Goal: Check status

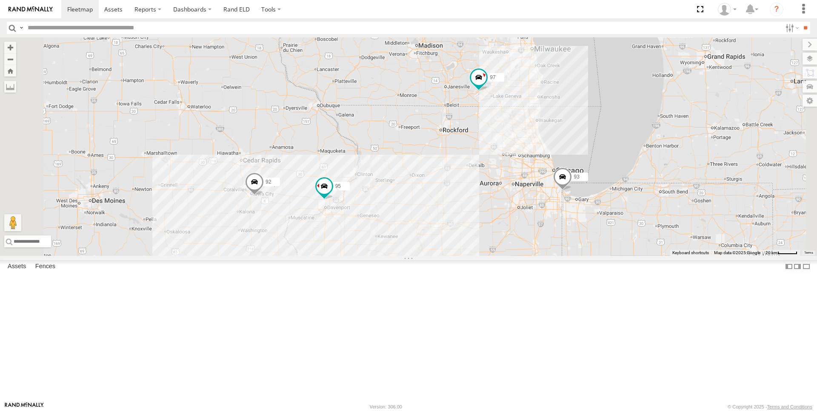
click at [0, 0] on div "95" at bounding box center [0, 0] width 0 height 0
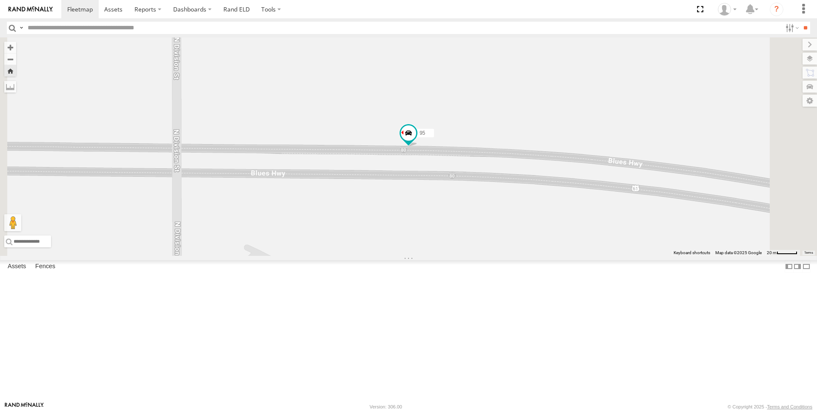
click at [0, 0] on div "95" at bounding box center [0, 0] width 0 height 0
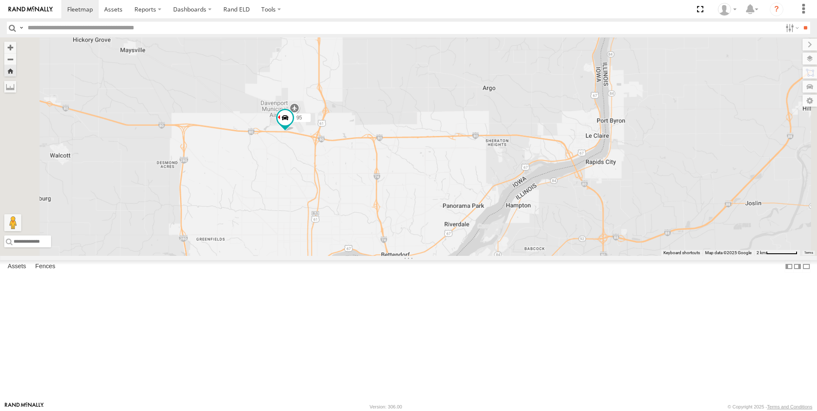
click at [357, 256] on div "95" at bounding box center [408, 146] width 817 height 219
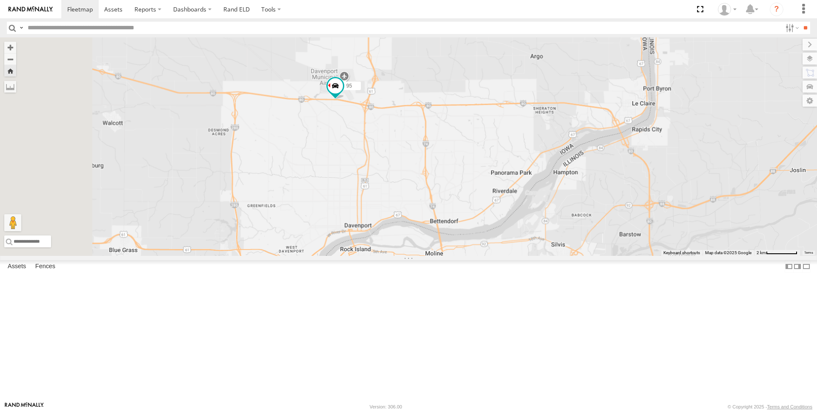
drag, startPoint x: 431, startPoint y: 262, endPoint x: 484, endPoint y: 228, distance: 62.0
click at [484, 228] on div "95" at bounding box center [408, 146] width 817 height 219
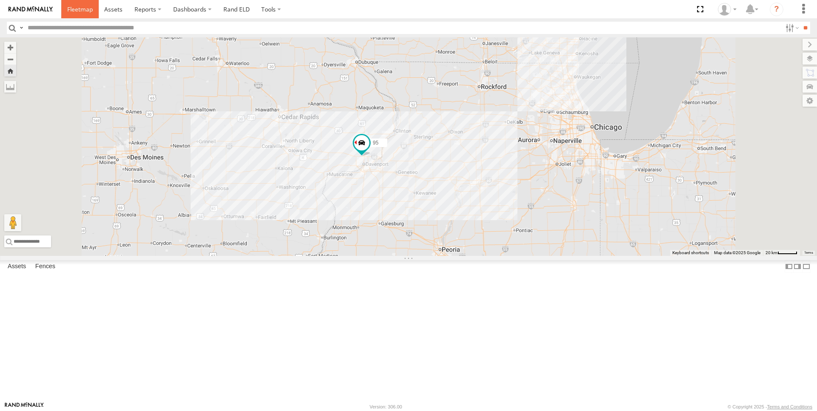
click at [71, 13] on span at bounding box center [80, 9] width 26 height 8
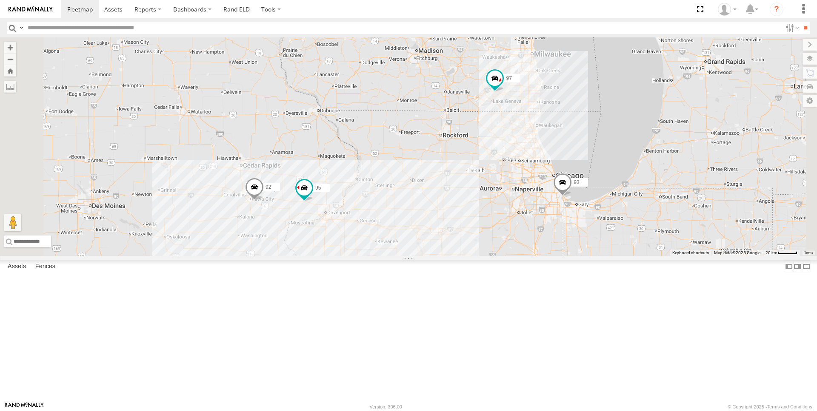
click at [0, 0] on div "95" at bounding box center [0, 0] width 0 height 0
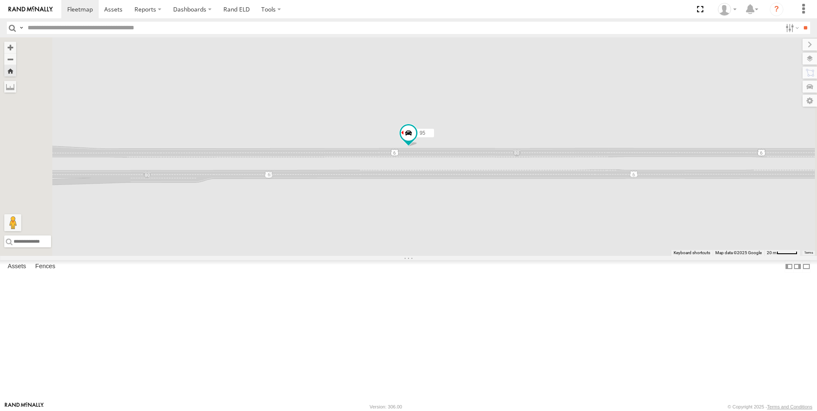
click at [39, 10] on img at bounding box center [31, 9] width 44 height 6
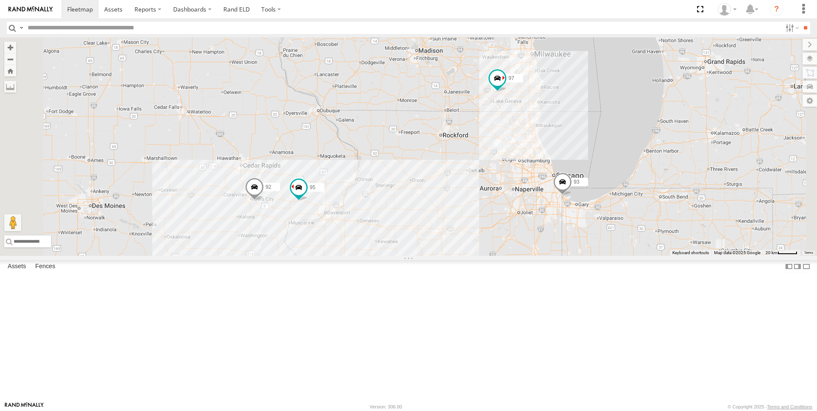
click at [0, 0] on div "Asset Current Location" at bounding box center [0, 0] width 0 height 0
click at [804, 30] on input "**" at bounding box center [805, 28] width 10 height 12
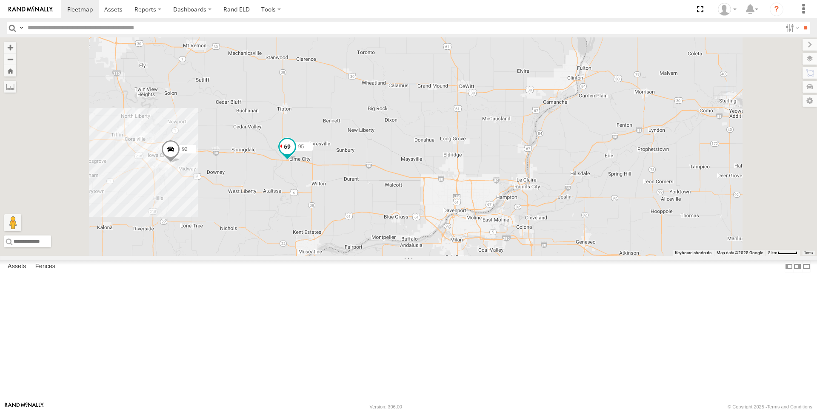
click at [295, 154] on span at bounding box center [286, 146] width 15 height 15
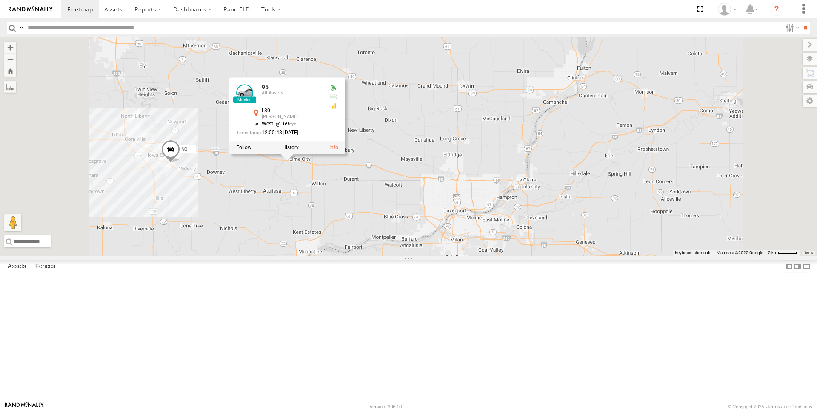
click at [0, 0] on div "95 All Assets I-80 Tipton 41.64494 -91.1058 Video 97 All Assets WI-11 Burlingto…" at bounding box center [0, 0] width 0 height 0
click at [804, 28] on input "**" at bounding box center [805, 28] width 10 height 12
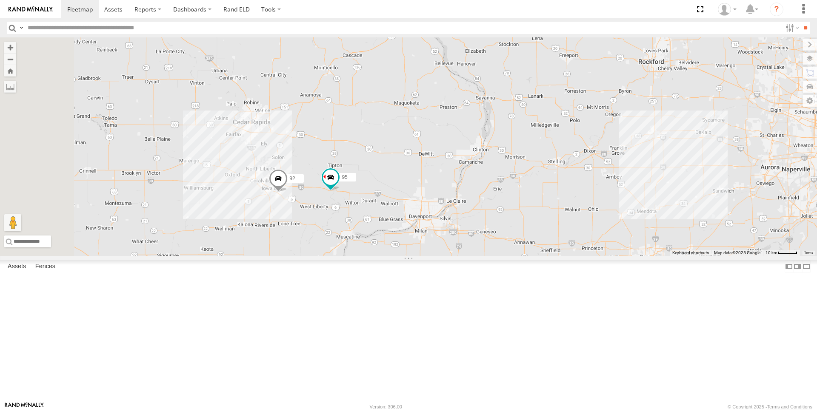
drag, startPoint x: 322, startPoint y: 288, endPoint x: 464, endPoint y: 287, distance: 141.2
click at [464, 256] on div "95 92 97 93" at bounding box center [408, 146] width 817 height 219
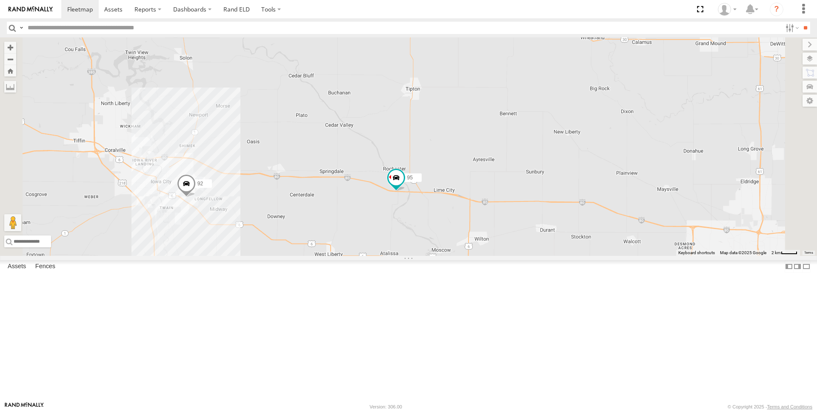
drag, startPoint x: 384, startPoint y: 289, endPoint x: 437, endPoint y: 304, distance: 55.5
click at [437, 256] on div "95 92 97 93" at bounding box center [408, 146] width 817 height 219
click at [804, 29] on input "**" at bounding box center [805, 28] width 10 height 12
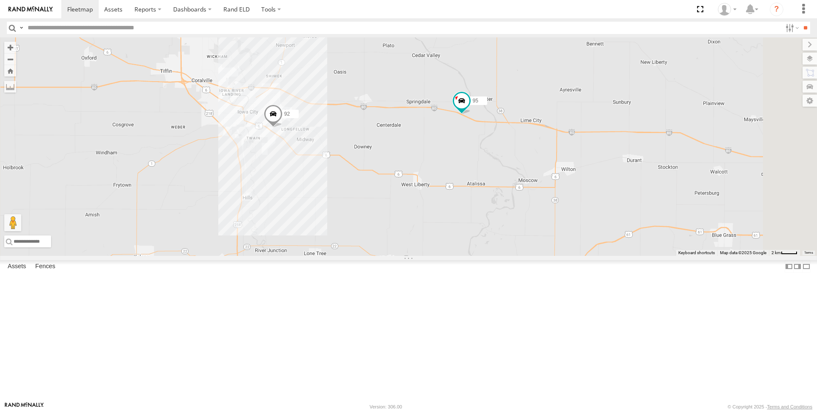
drag, startPoint x: 483, startPoint y: 148, endPoint x: 534, endPoint y: 234, distance: 99.4
click at [534, 234] on div "95 92 97 93" at bounding box center [408, 146] width 817 height 219
